Goal: Find contact information: Find contact information

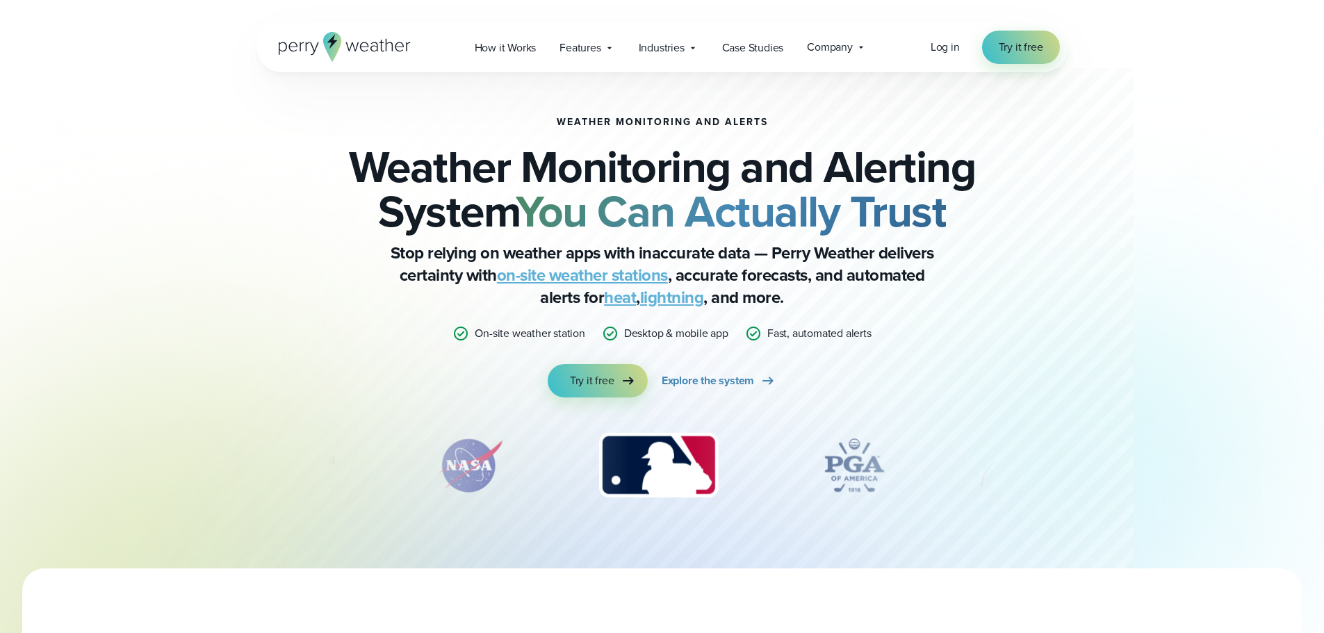
drag, startPoint x: 832, startPoint y: 49, endPoint x: 1223, endPoint y: 338, distance: 485.7
click at [1223, 338] on div "Weather Monitoring and Alerts Weather Monitoring and Alerting System You Can Ac…" at bounding box center [662, 284] width 1324 height 569
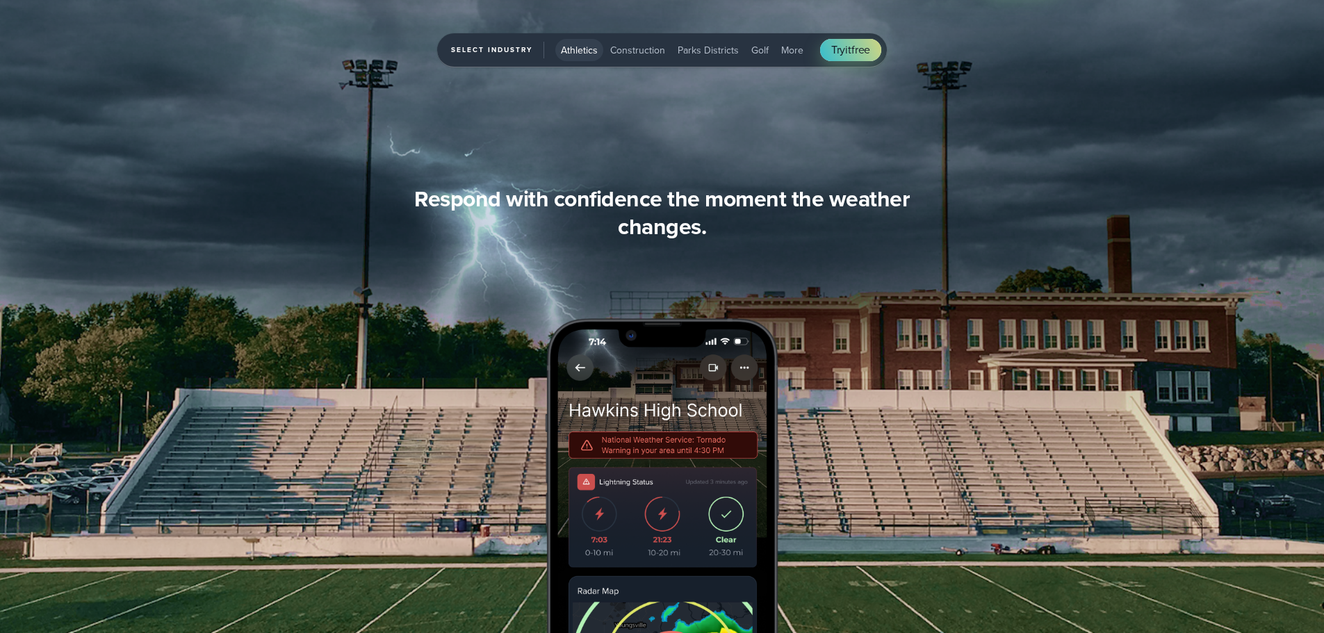
scroll to position [1836, 0]
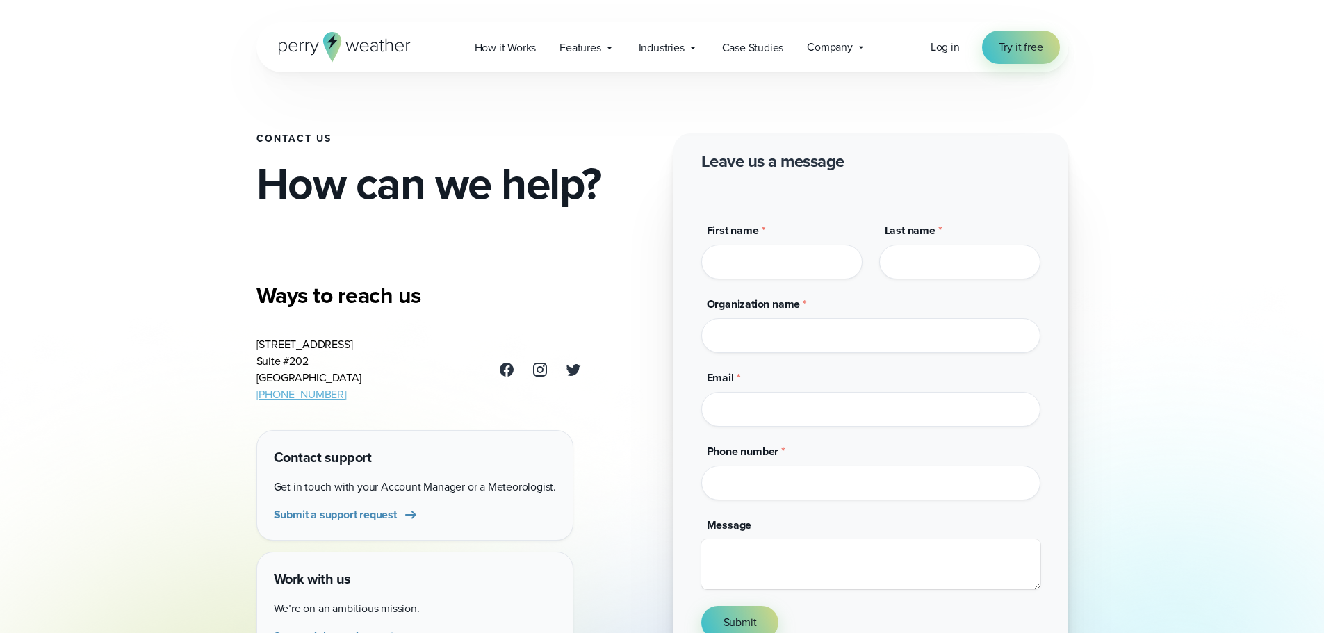
click at [339, 343] on address "[STREET_ADDRESS] [PHONE_NUMBER]" at bounding box center [310, 369] width 106 height 67
copy address "[STREET_ADDRESS]"
click at [324, 383] on address "[STREET_ADDRESS] [PHONE_NUMBER]" at bounding box center [310, 369] width 106 height 67
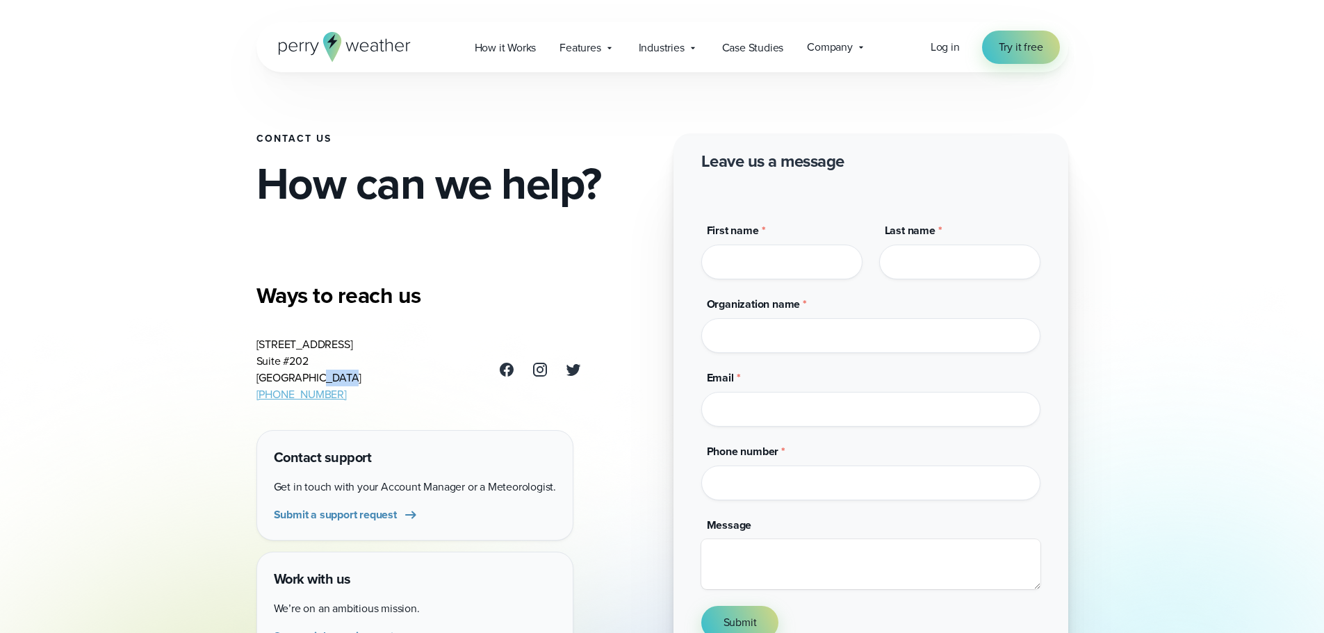
click at [324, 383] on address "[STREET_ADDRESS] [PHONE_NUMBER]" at bounding box center [310, 369] width 106 height 67
copy address "75219"
click at [690, 48] on icon at bounding box center [693, 47] width 11 height 11
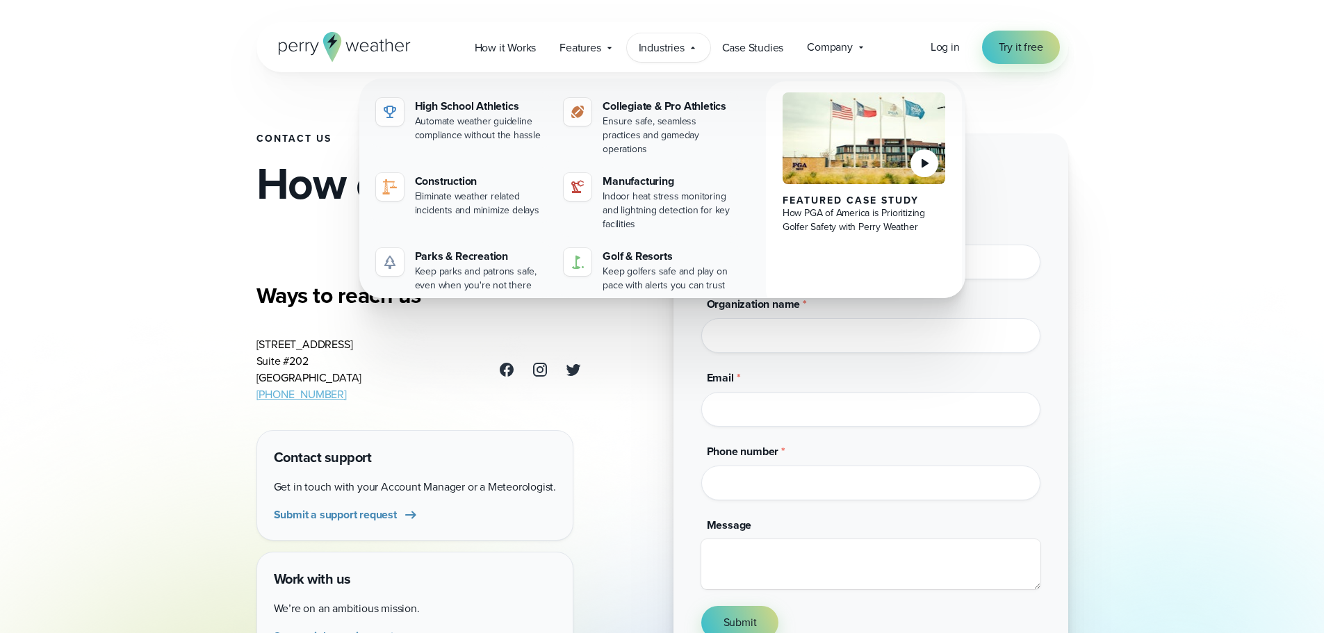
click at [144, 427] on div "Open Menu Log in Try it free How it Works" at bounding box center [662, 599] width 1324 height 1199
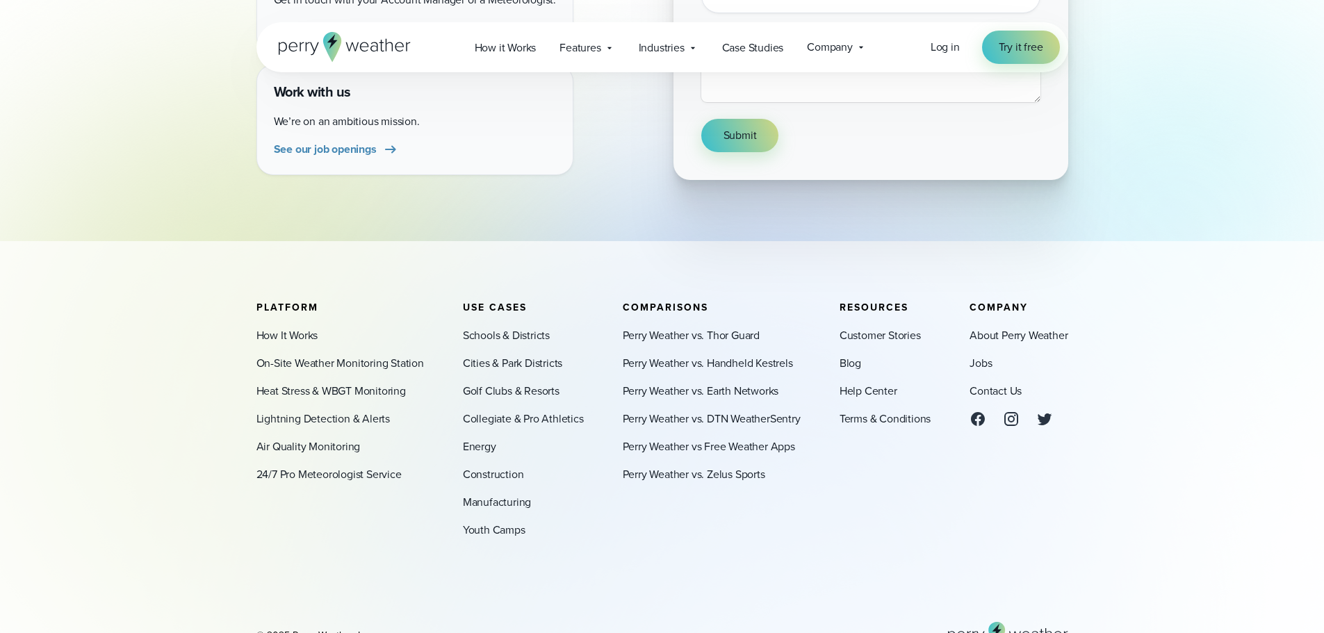
scroll to position [569, 0]
